Goal: Communication & Community: Answer question/provide support

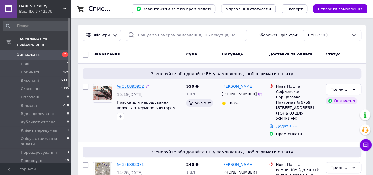
click at [131, 87] on link "№ 356893932" at bounding box center [130, 86] width 27 height 4
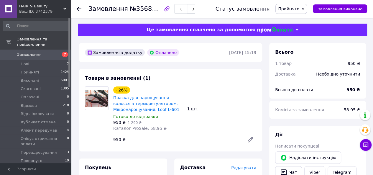
scroll to position [30, 0]
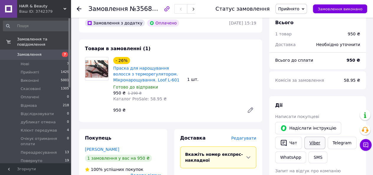
click at [317, 140] on link "Viber" at bounding box center [314, 143] width 21 height 12
click at [308, 145] on link "Viber" at bounding box center [314, 143] width 21 height 12
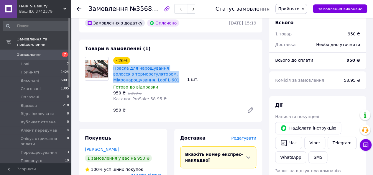
drag, startPoint x: 173, startPoint y: 82, endPoint x: 112, endPoint y: 69, distance: 62.8
click at [112, 69] on div "- 26% Праска для нарощування волосся з терморегулятором. Мікронарощування. Loof…" at bounding box center [148, 79] width 74 height 47
copy link "Праска для нарощування волосся з терморегулятором. Мікронарощування. Loof L-601"
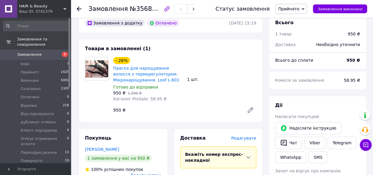
click at [50, 4] on span "HAIR & Beauty" at bounding box center [41, 6] width 44 height 5
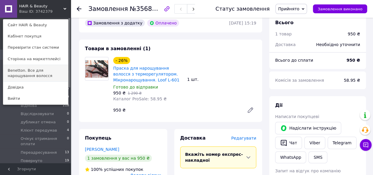
click at [28, 75] on link "Benetton. Все для нарощування волосся" at bounding box center [35, 73] width 65 height 17
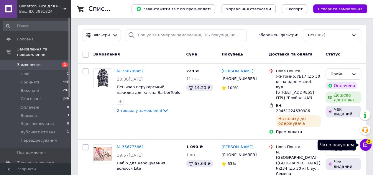
click at [368, 143] on span "2" at bounding box center [368, 141] width 5 height 5
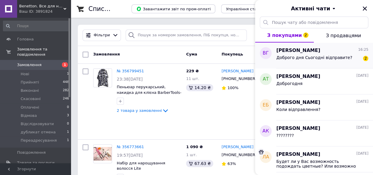
click at [329, 59] on span "Доброго дня Сьогодні відправите?" at bounding box center [314, 57] width 76 height 5
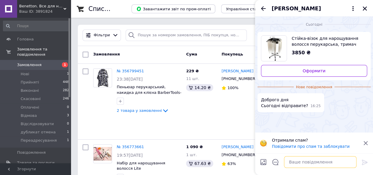
click at [301, 158] on textarea at bounding box center [320, 162] width 73 height 12
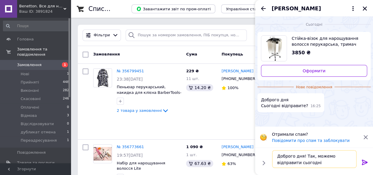
type textarea "Доброго дня! Так, можемо відправити сьогодні"
click at [363, 163] on icon at bounding box center [364, 162] width 7 height 7
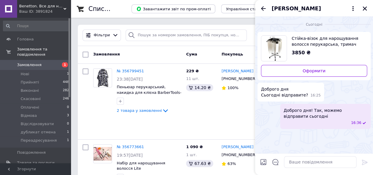
scroll to position [153, 0]
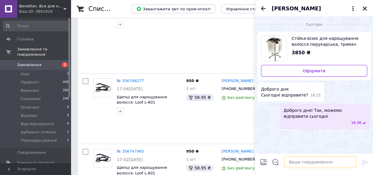
click at [308, 163] on textarea at bounding box center [320, 162] width 73 height 12
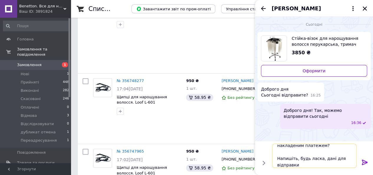
scroll to position [0, 0]
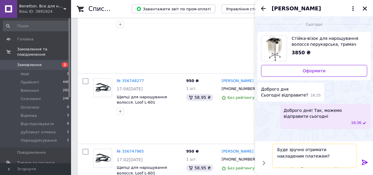
type textarea "Буде зручно отримати накладеним платежем? Напишіть, будь ласка, дані для відпра…"
click at [362, 162] on icon at bounding box center [364, 162] width 7 height 7
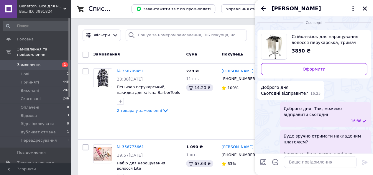
click at [123, 30] on div at bounding box center [186, 36] width 126 height 12
